Goal: Find specific page/section: Find specific page/section

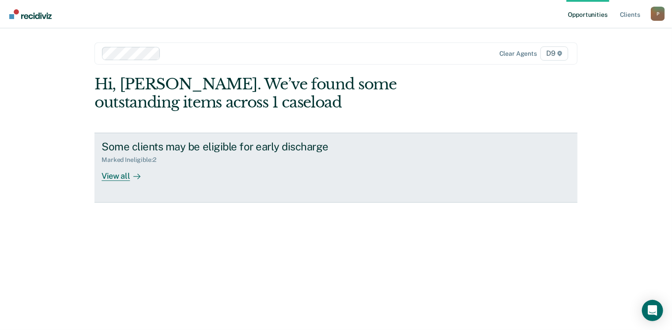
drag, startPoint x: 0, startPoint y: 0, endPoint x: 196, endPoint y: 186, distance: 270.3
click at [196, 186] on link "Some clients may be eligible for early discharge Marked Ineligible : 2 View all" at bounding box center [336, 168] width 483 height 70
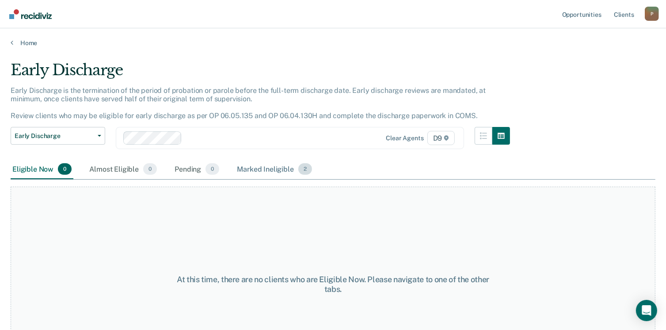
click at [263, 168] on div "Marked Ineligible 2" at bounding box center [274, 169] width 79 height 19
